Goal: Information Seeking & Learning: Learn about a topic

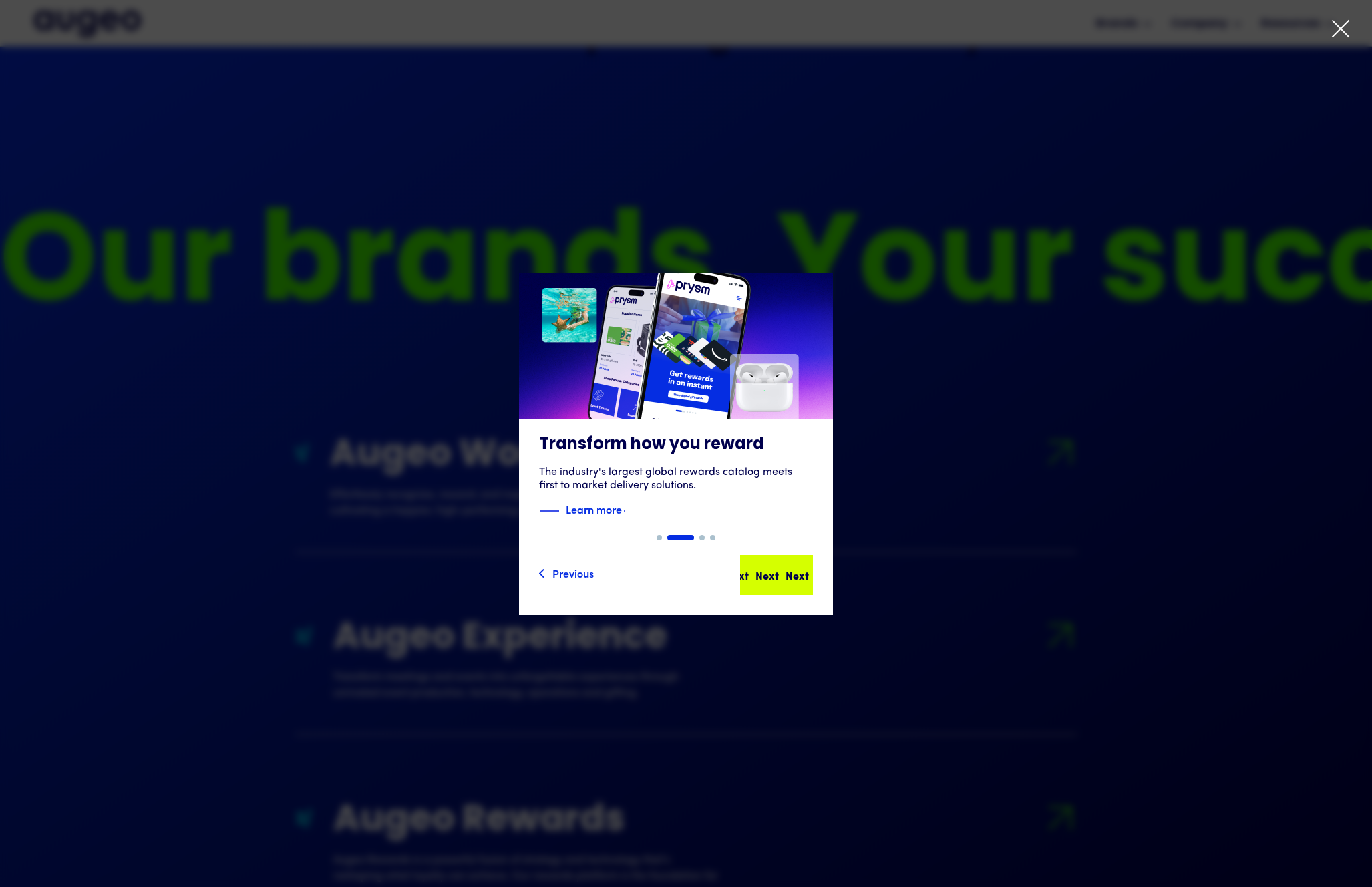
click at [782, 588] on div "Next Next Next Next" at bounding box center [776, 574] width 70 height 37
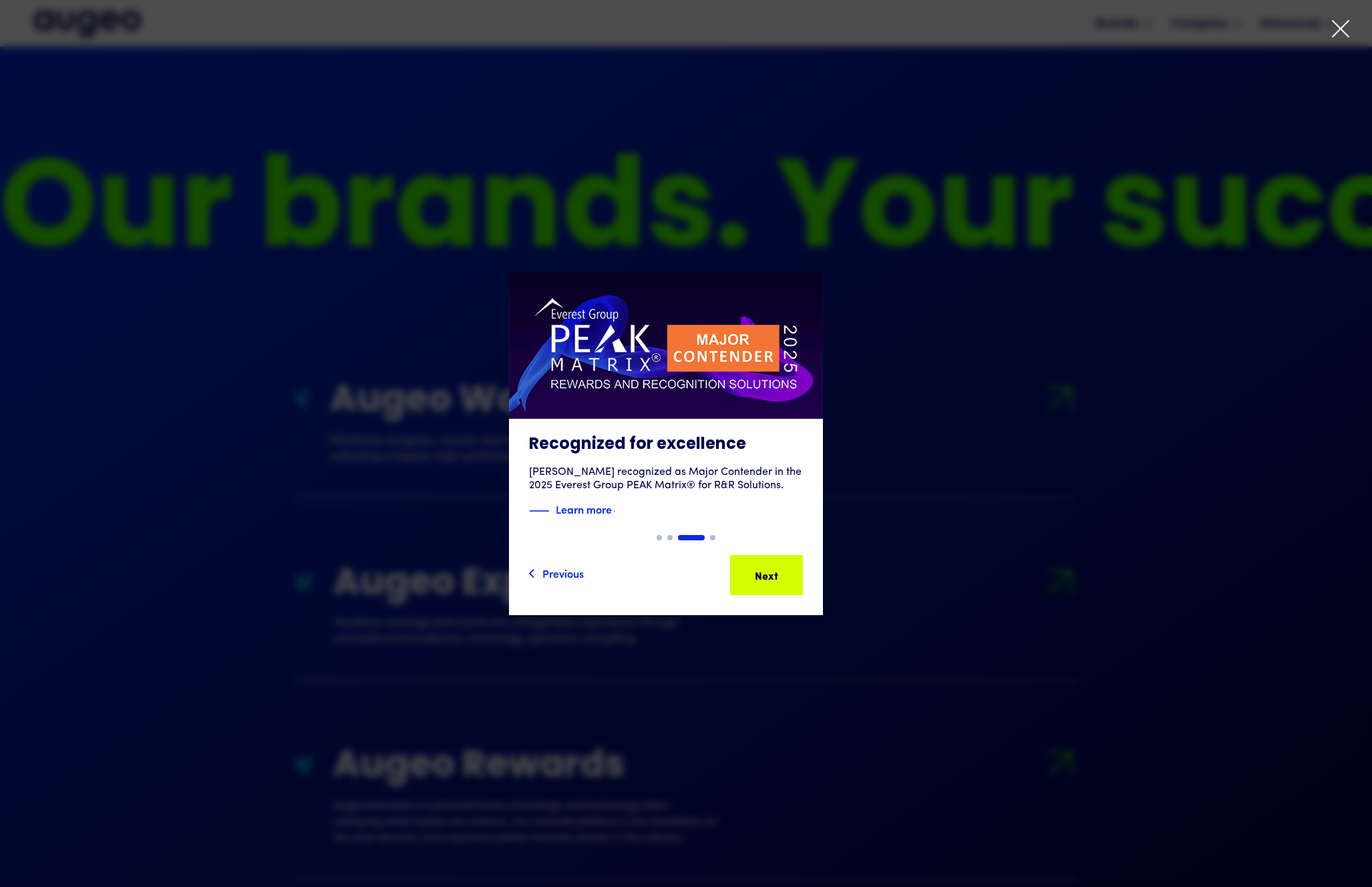
click at [897, 279] on div "3 of 4" at bounding box center [666, 444] width 1372 height 342
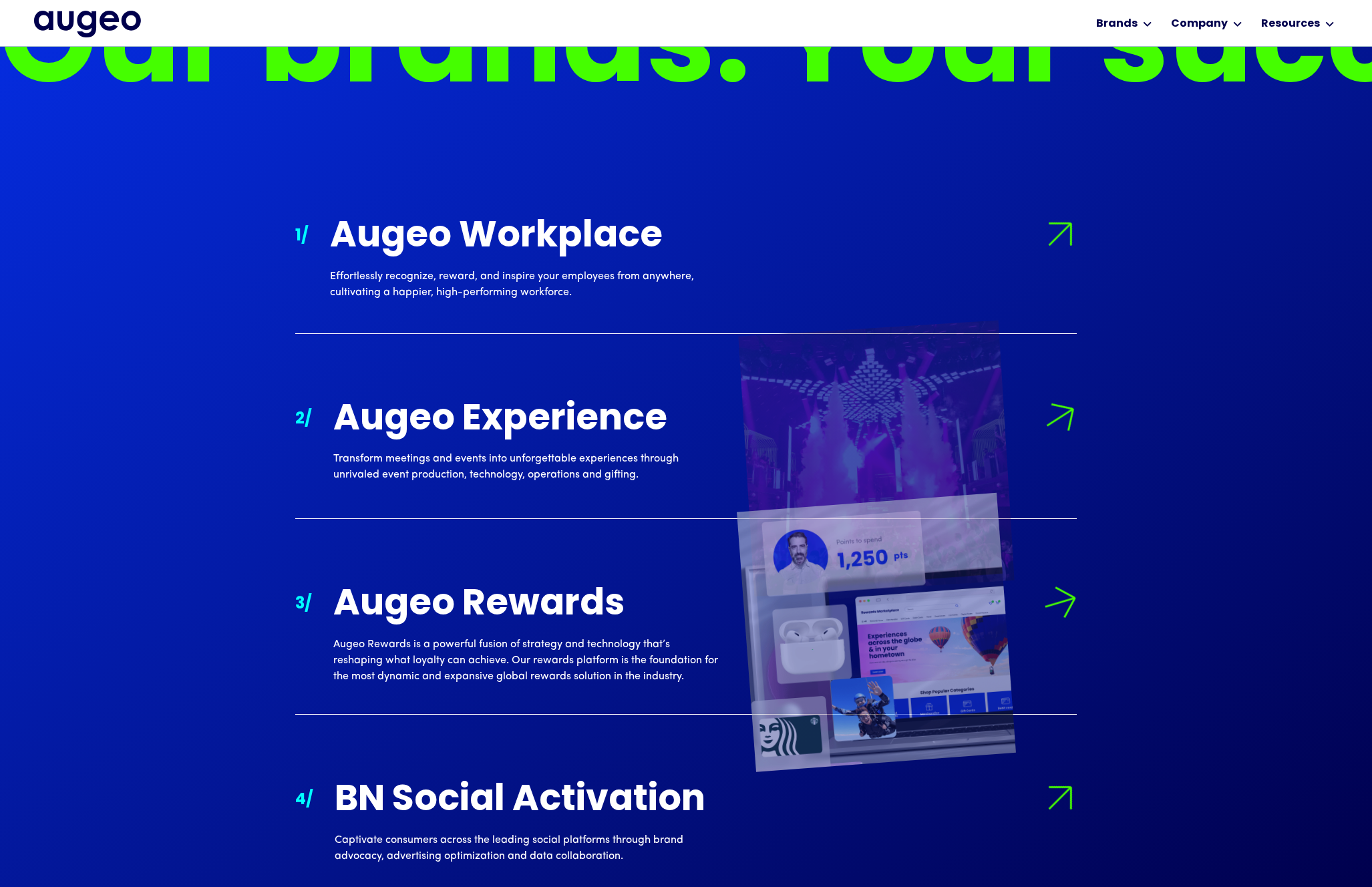
scroll to position [1539, 0]
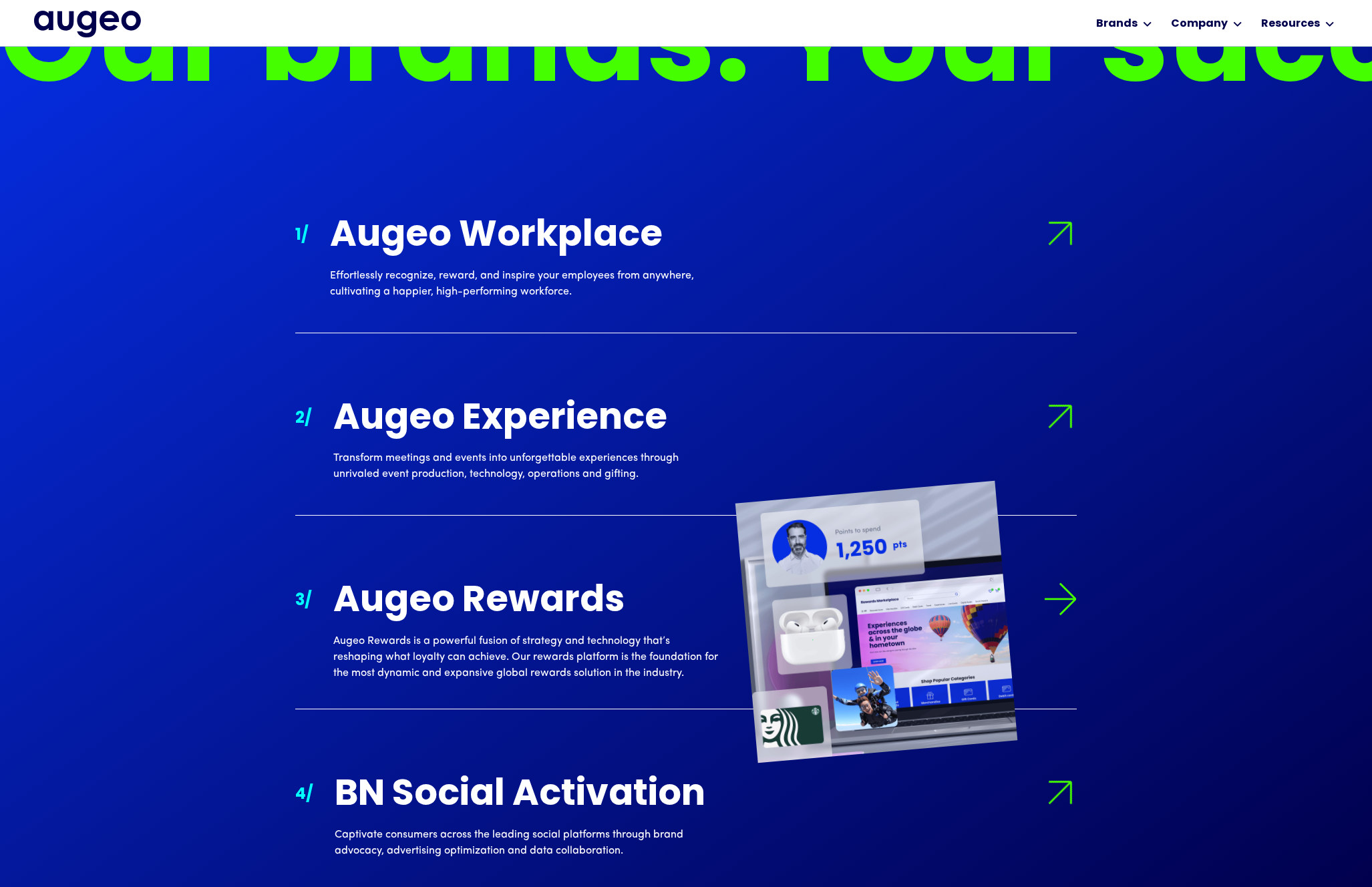
click at [559, 605] on div "Augeo Rewards" at bounding box center [526, 602] width 385 height 39
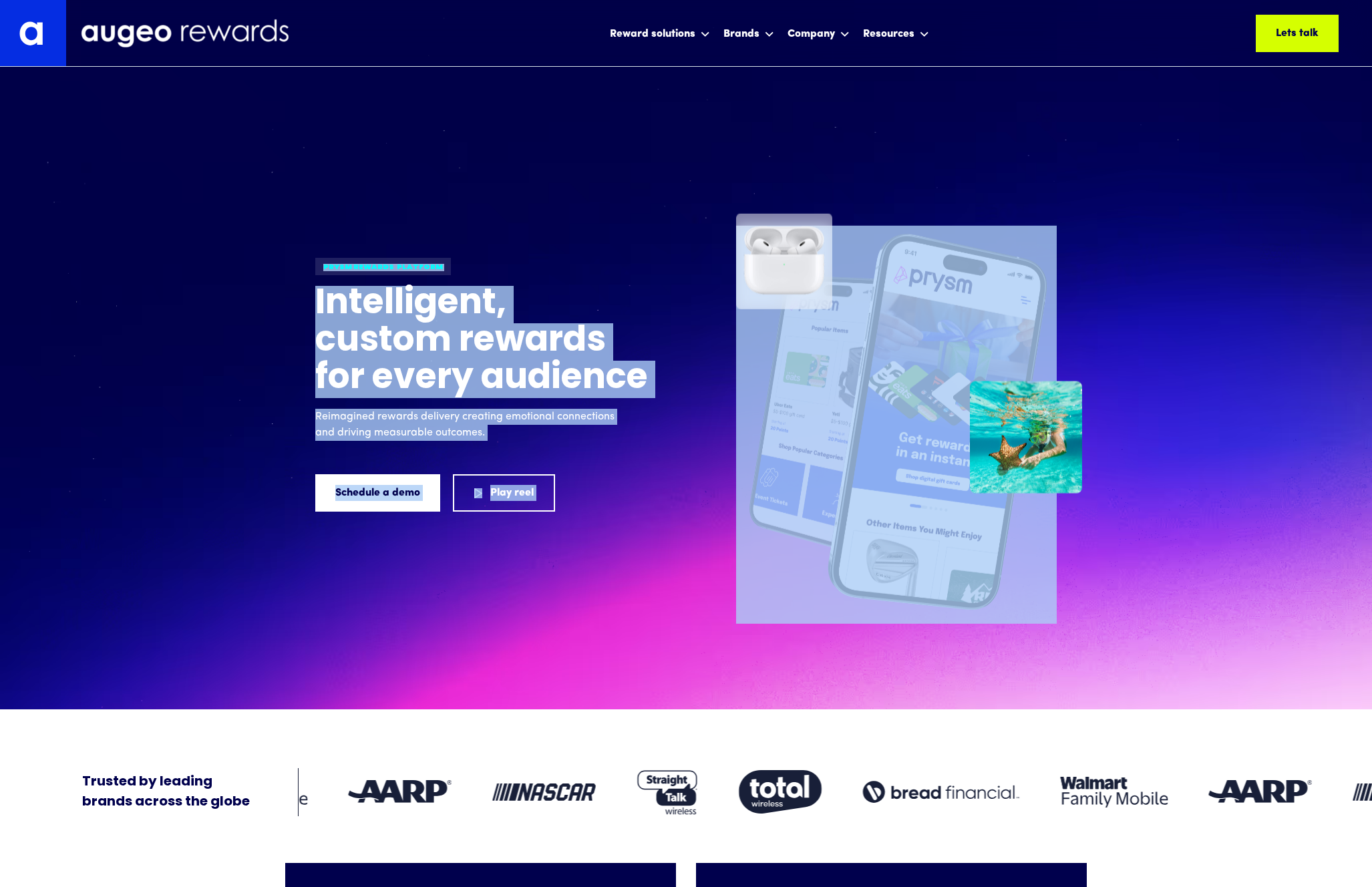
drag, startPoint x: 210, startPoint y: 218, endPoint x: 1073, endPoint y: 673, distance: 975.6
click at [1064, 675] on div "Prysm Rewards platform Intelligent, custom rewards for every audience Reimagine…" at bounding box center [686, 405] width 1372 height 609
click at [1073, 673] on div "Prysm Rewards platform Intelligent, custom rewards for every audience Reimagine…" at bounding box center [686, 405] width 802 height 622
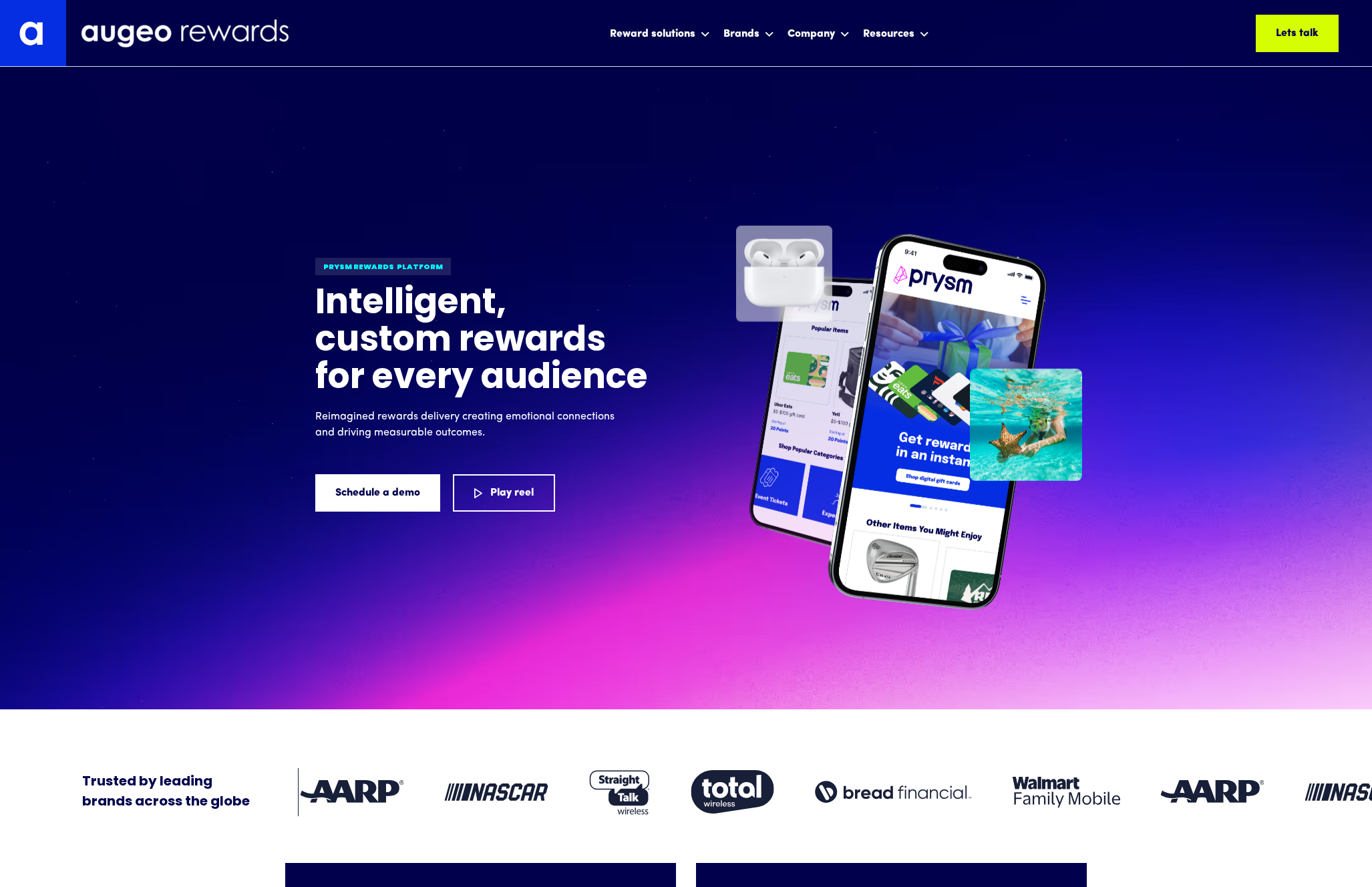
click at [1226, 367] on div "Prysm Rewards platform Intelligent, custom rewards for every audience Reimagine…" at bounding box center [686, 405] width 1372 height 609
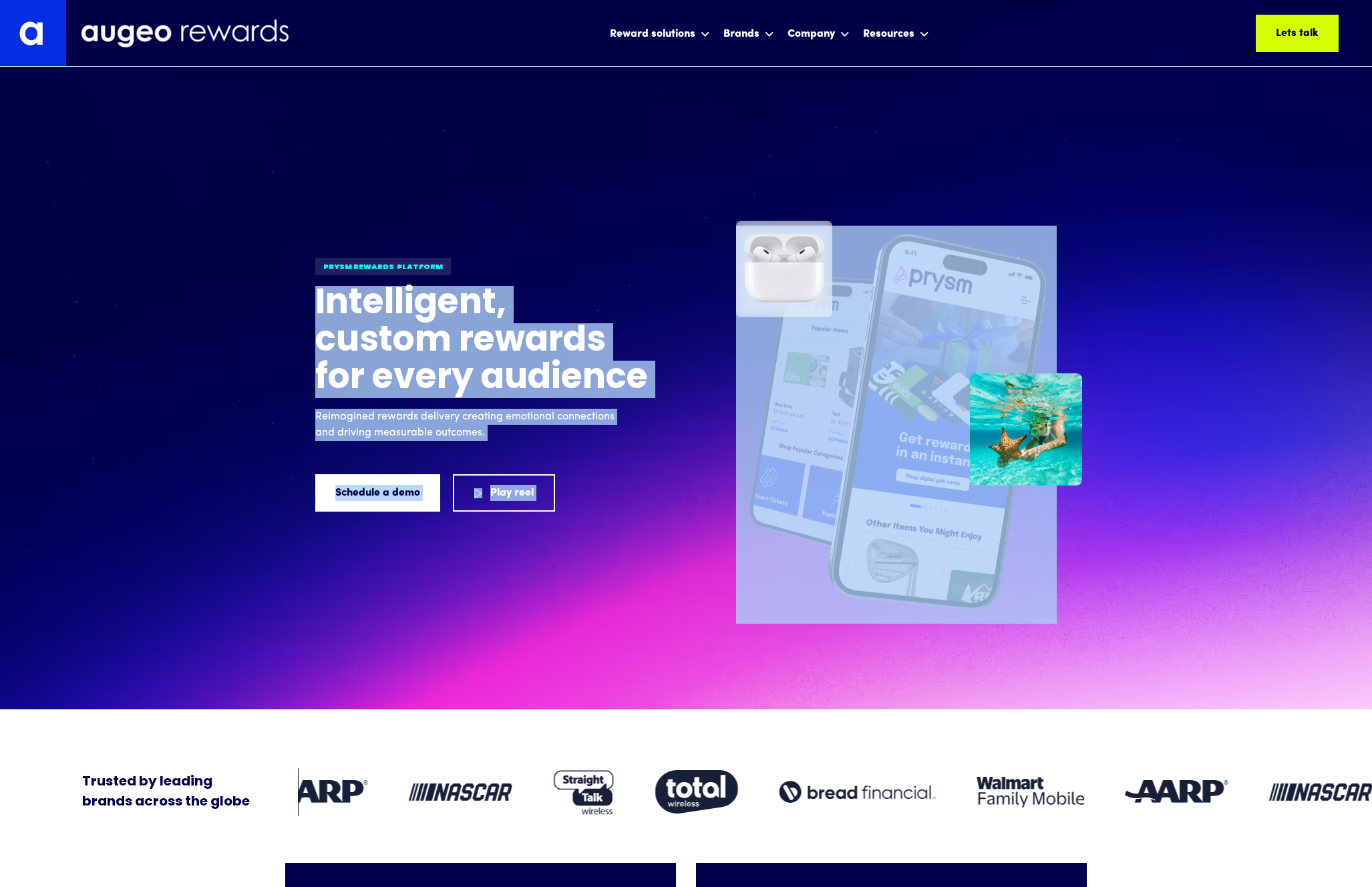
drag, startPoint x: 1196, startPoint y: 429, endPoint x: 651, endPoint y: 236, distance: 578.2
click at [651, 236] on div "Prysm Rewards platform Intelligent, custom rewards for every audience Reimagine…" at bounding box center [686, 405] width 1372 height 609
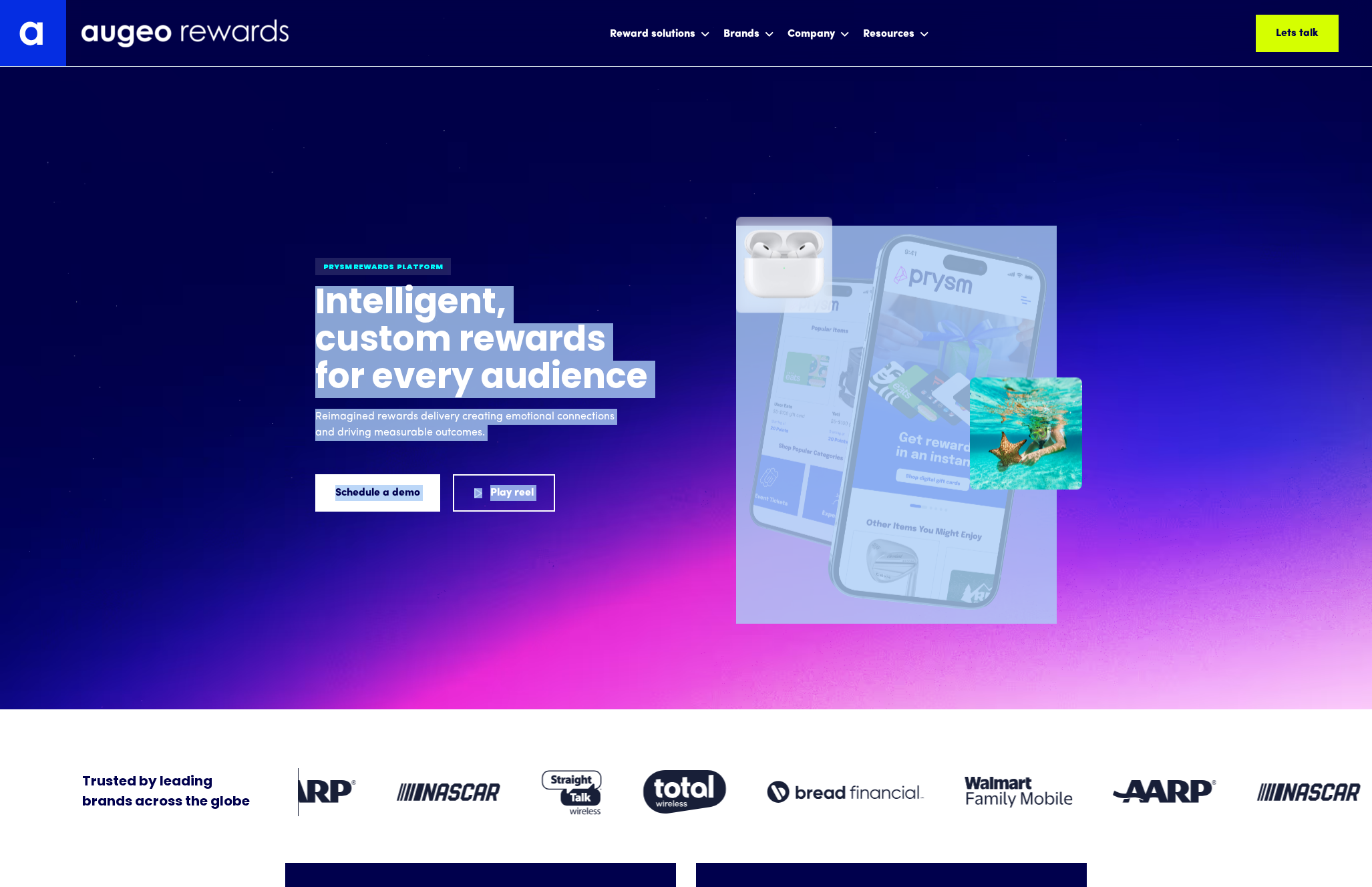
click at [651, 235] on div "Prysm Rewards platform Intelligent, custom rewards for every audience Reimagine…" at bounding box center [516, 405] width 401 height 622
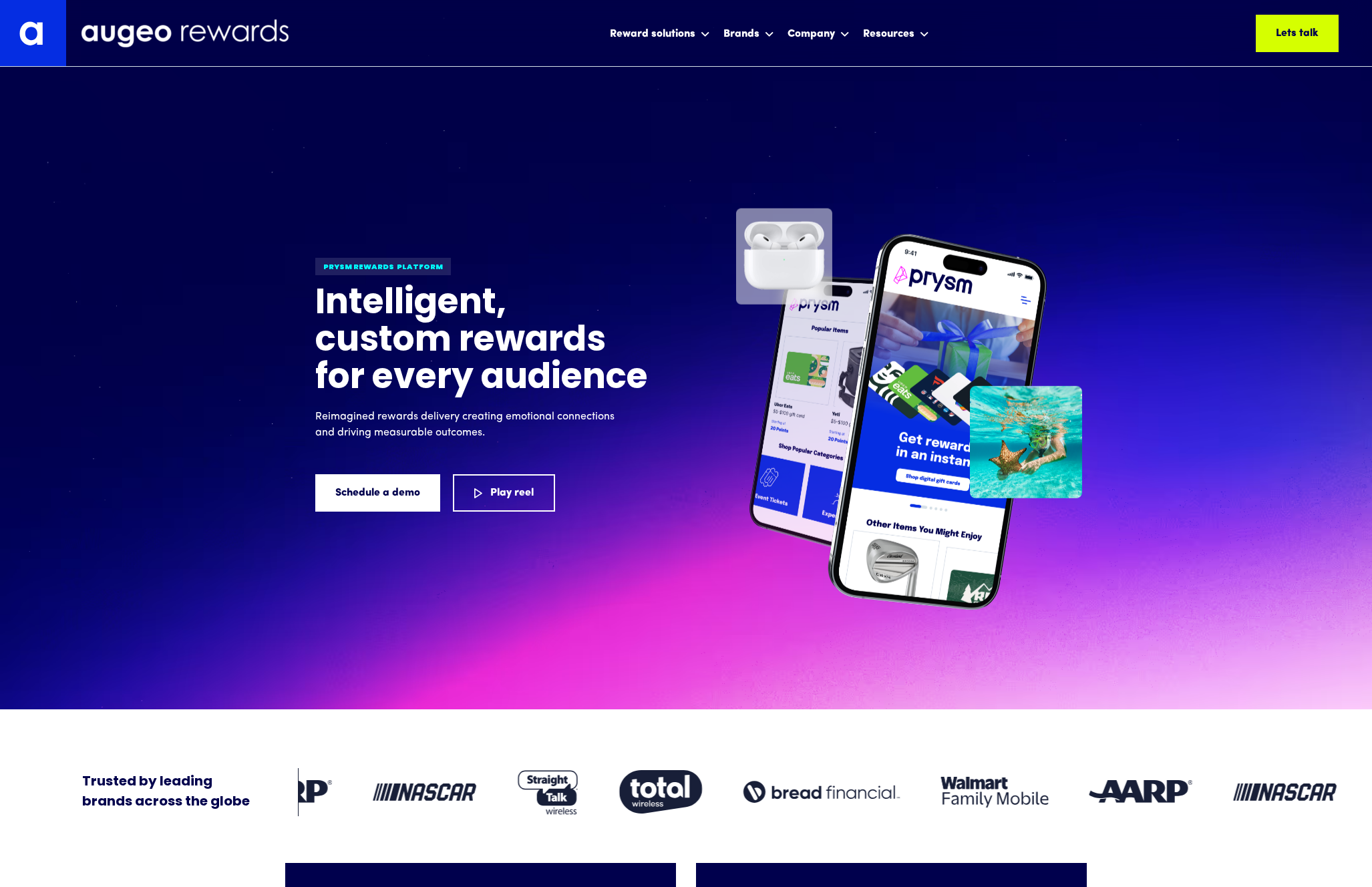
click at [716, 215] on div "Prysm Rewards platform Intelligent, custom rewards for every audience Reimagine…" at bounding box center [686, 405] width 802 height 622
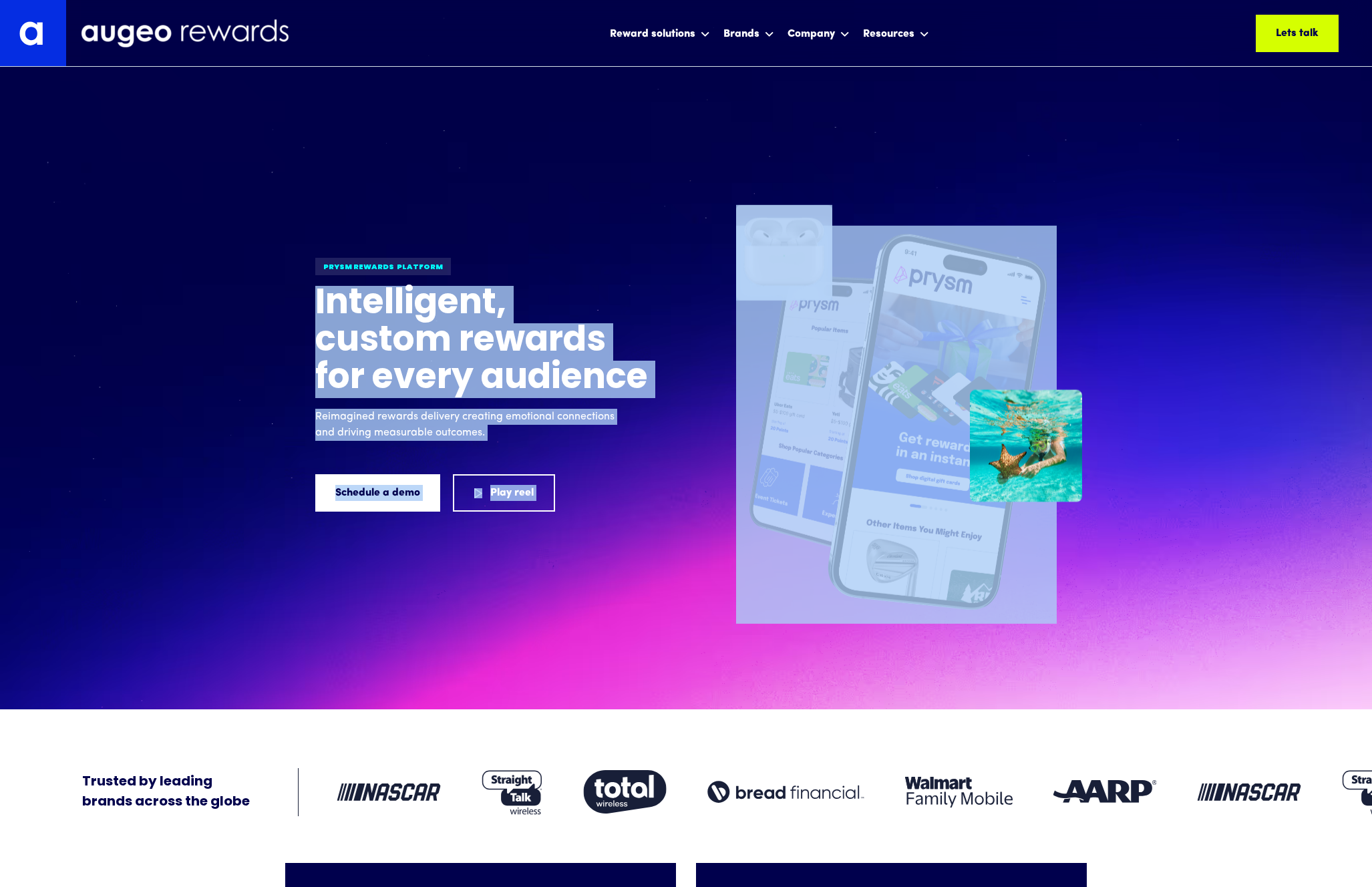
drag, startPoint x: 723, startPoint y: 233, endPoint x: 805, endPoint y: 255, distance: 84.9
click at [805, 255] on div "Prysm Rewards platform Intelligent, custom rewards for every audience Reimagine…" at bounding box center [686, 405] width 802 height 622
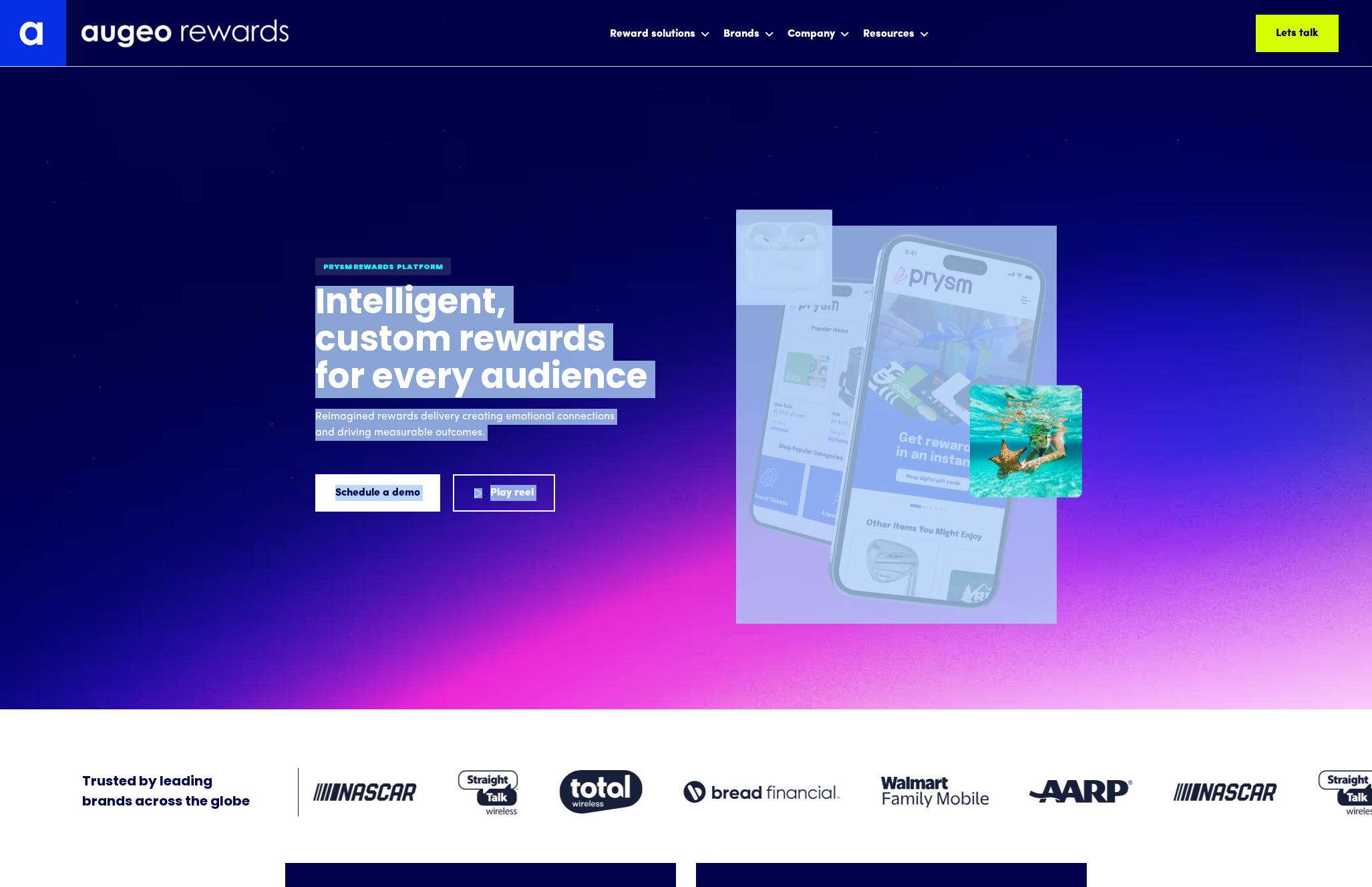
click at [794, 212] on img at bounding box center [784, 257] width 96 height 96
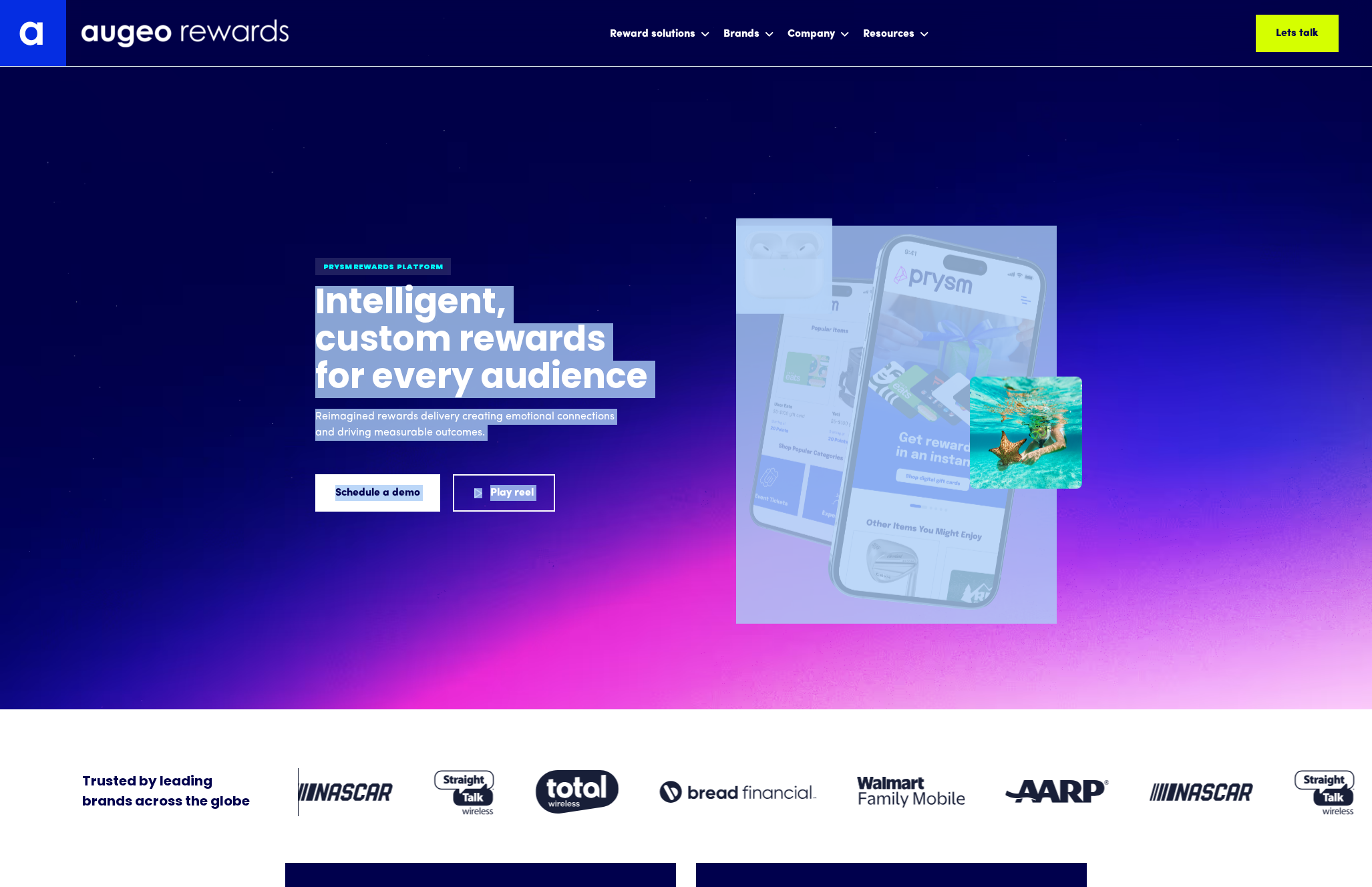
click at [806, 177] on div "Prysm Rewards platform Intelligent, custom rewards for every audience Reimagine…" at bounding box center [686, 405] width 802 height 622
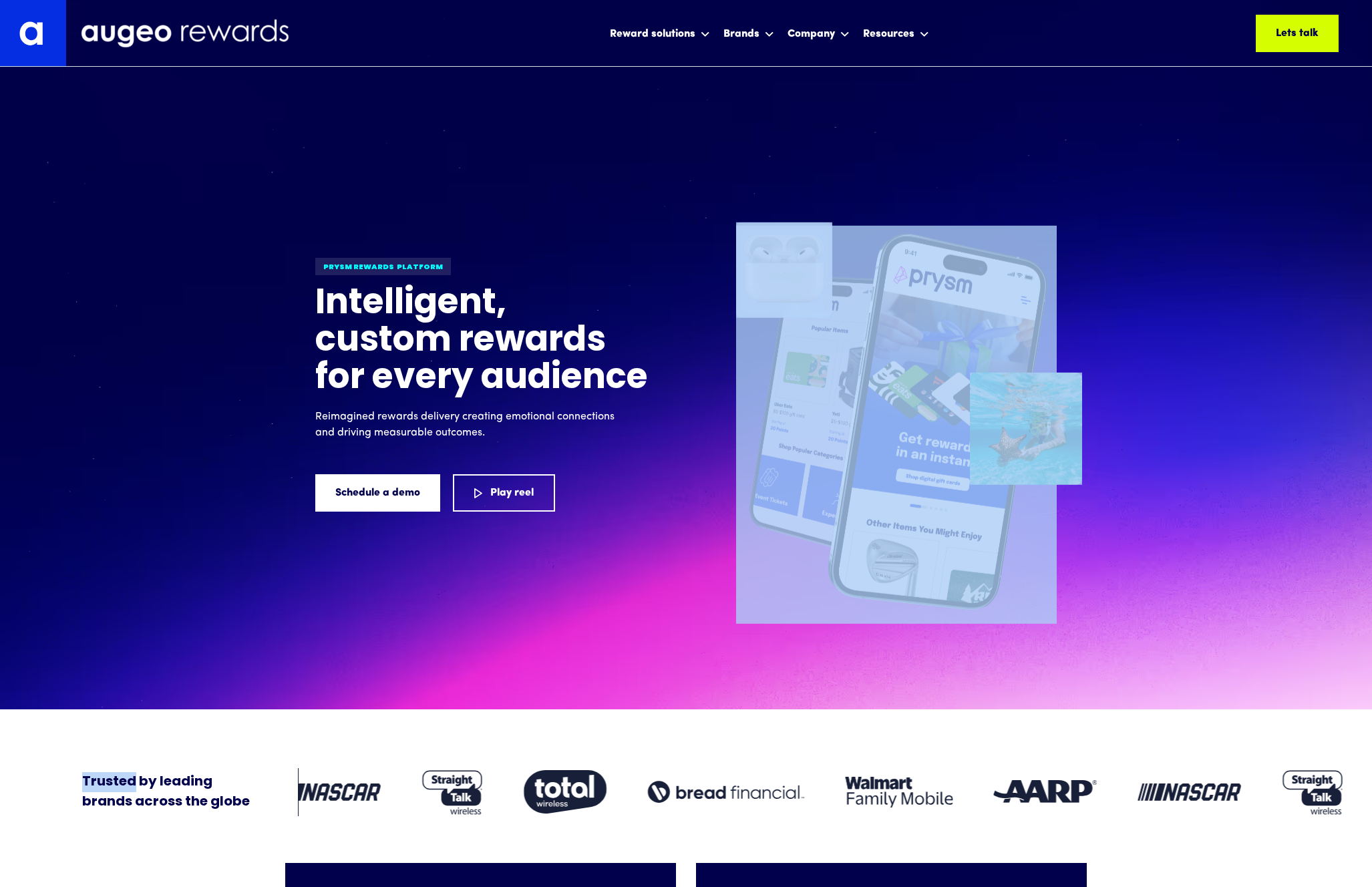
click at [806, 177] on div "Prysm Rewards platform Intelligent, custom rewards for every audience Reimagine…" at bounding box center [686, 405] width 802 height 622
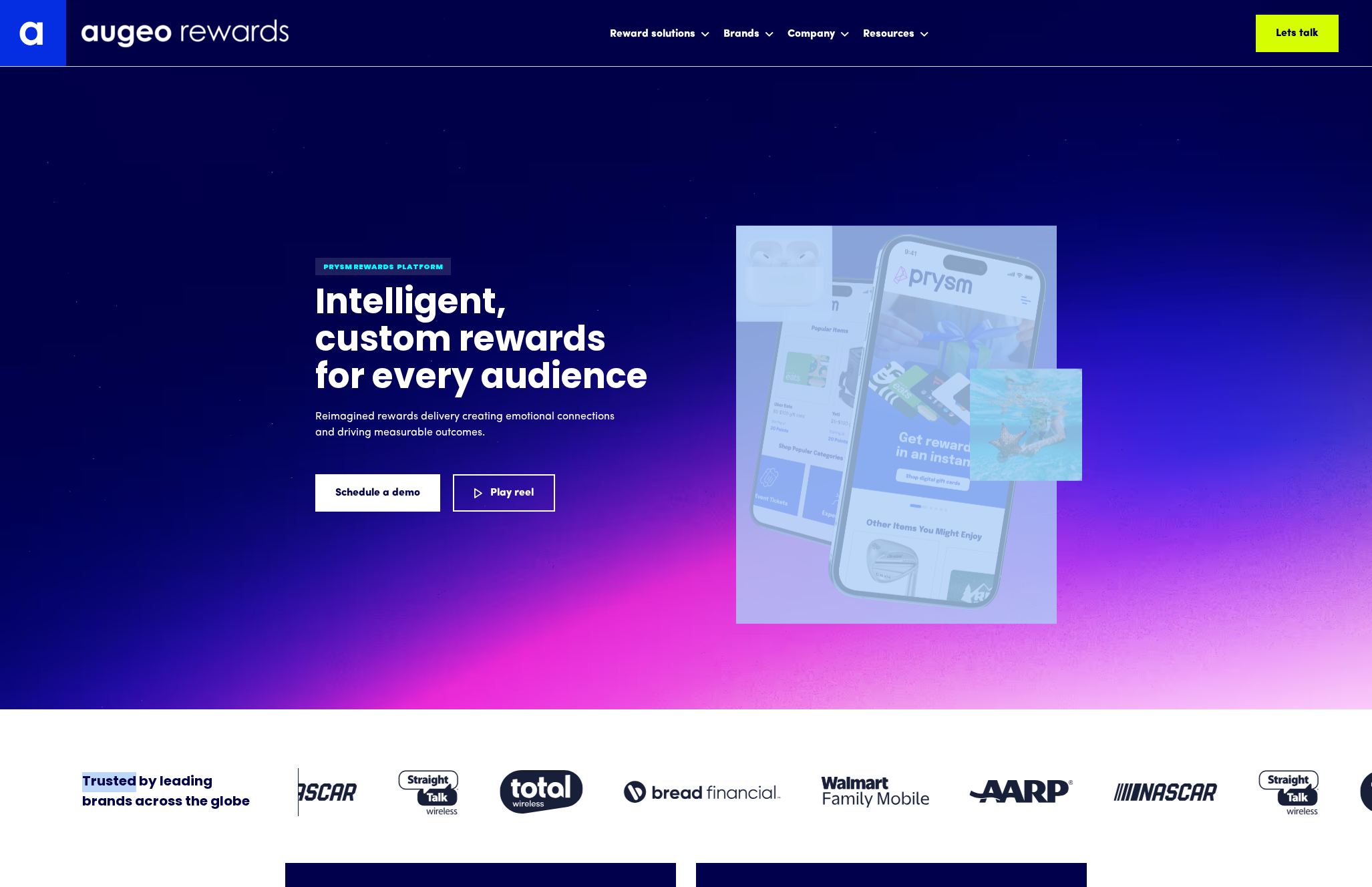
click at [793, 192] on div "Prysm Rewards platform Intelligent, custom rewards for every audience Reimagine…" at bounding box center [686, 405] width 802 height 622
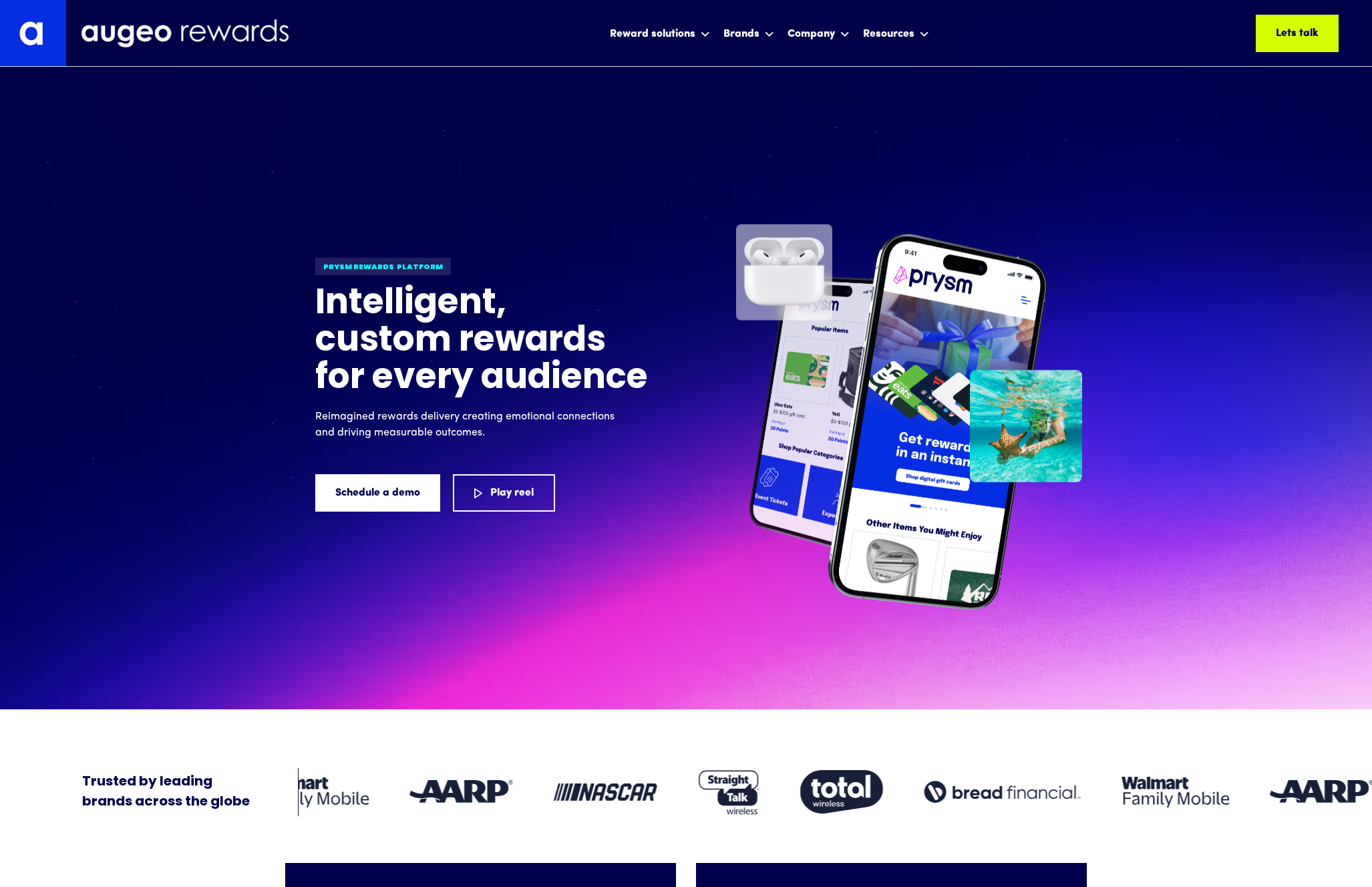
click at [565, 350] on h1 "Intelligent, custom rewards for every audience" at bounding box center [482, 342] width 334 height 112
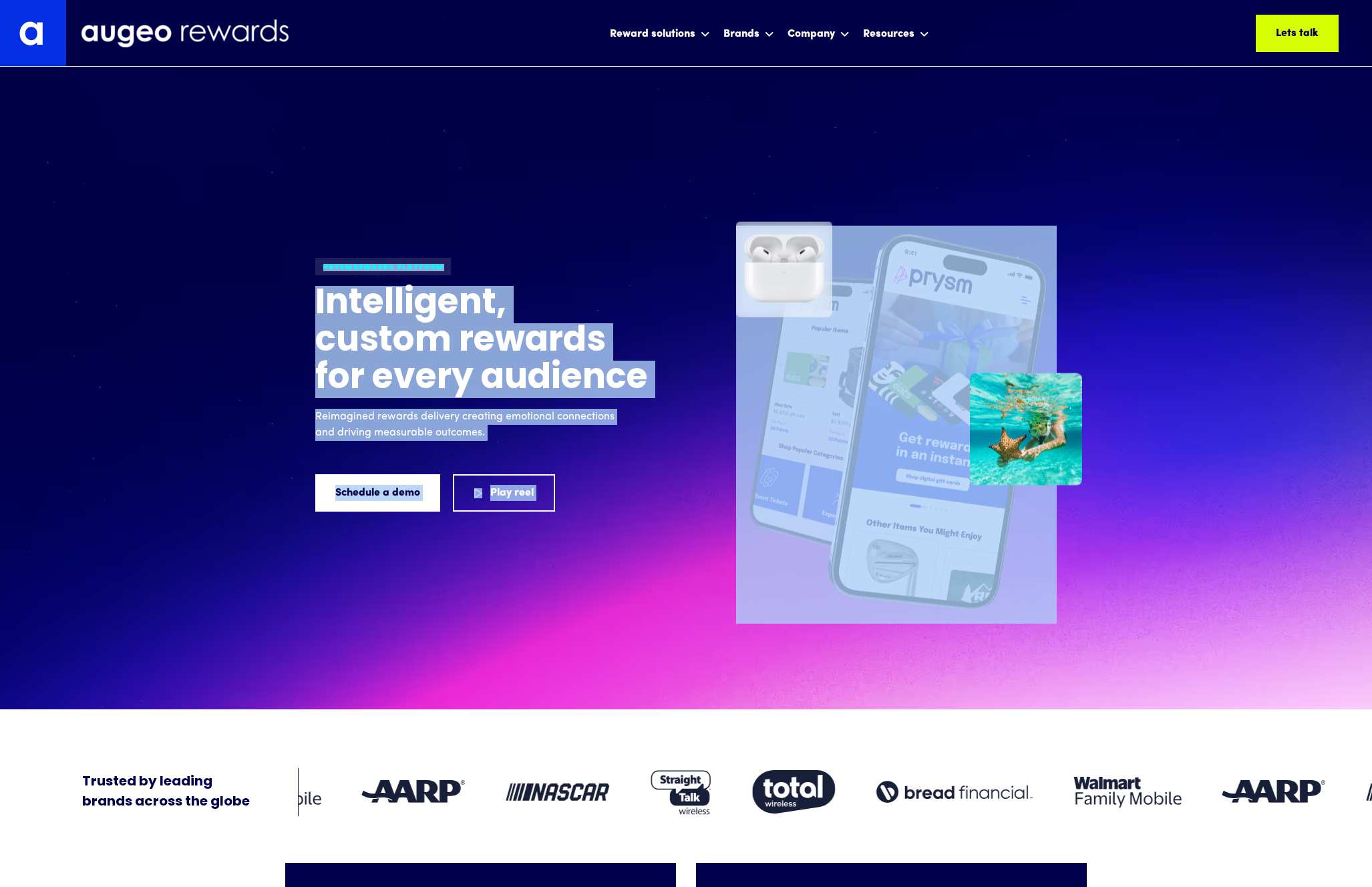
drag, startPoint x: 256, startPoint y: 175, endPoint x: 739, endPoint y: 599, distance: 642.7
click at [739, 599] on div "Prysm Rewards platform Intelligent, custom rewards for every audience Reimagine…" at bounding box center [686, 405] width 1372 height 609
click at [739, 600] on div at bounding box center [784, 424] width 96 height 398
